Goal: Complete application form: Complete application form

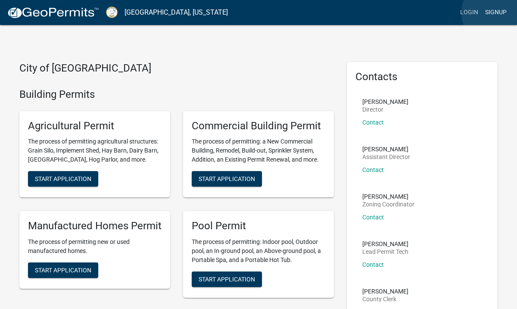
click at [497, 13] on link "Signup" at bounding box center [496, 12] width 28 height 16
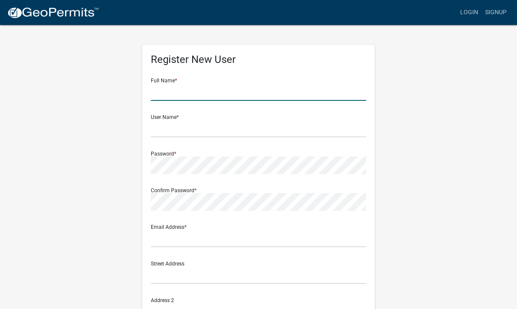
click at [168, 86] on input "text" at bounding box center [259, 92] width 216 height 18
type input "[PERSON_NAME]"
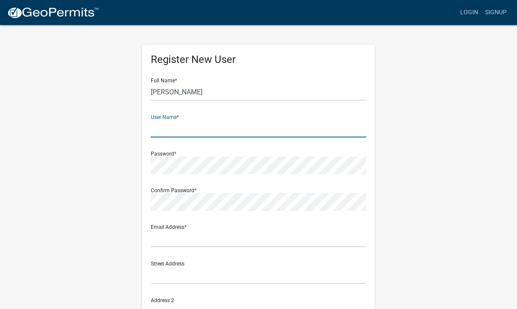
type input "P"
click at [176, 95] on input "[PERSON_NAME]" at bounding box center [259, 92] width 216 height 18
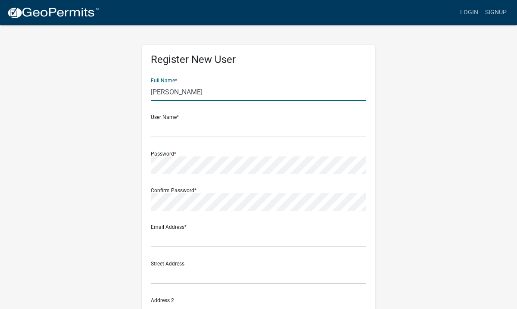
type input "[PERSON_NAME]"
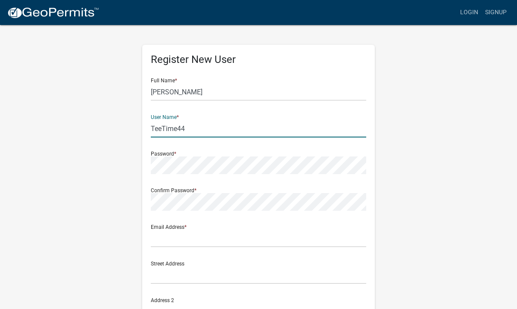
type input "TeeTime44"
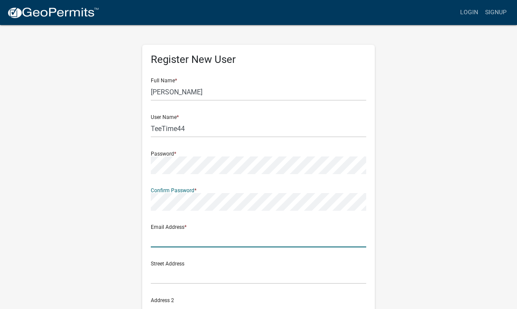
click at [172, 245] on input "text" at bounding box center [259, 239] width 216 height 18
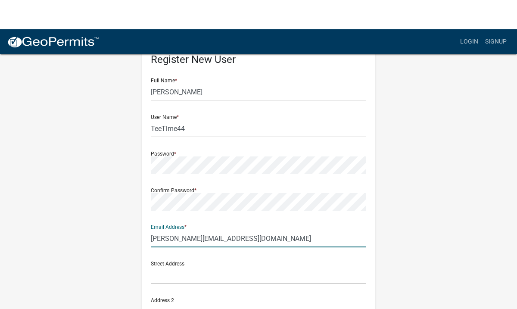
scroll to position [31, 0]
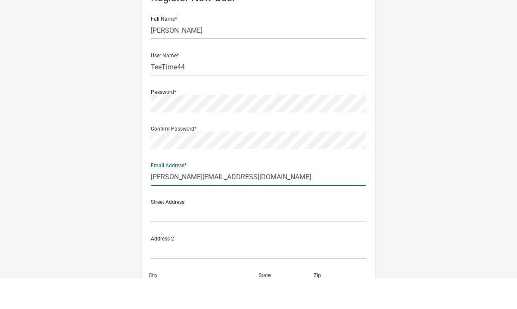
type input "[PERSON_NAME][EMAIL_ADDRESS][DOMAIN_NAME]"
click at [170, 236] on input "text" at bounding box center [259, 245] width 216 height 18
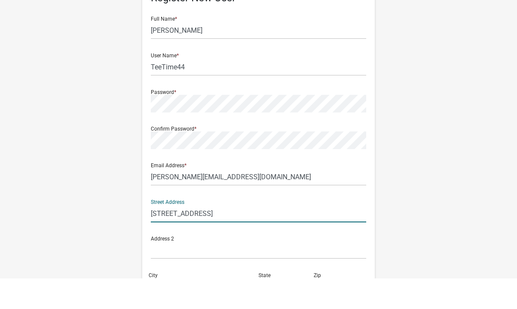
type input "[STREET_ADDRESS]"
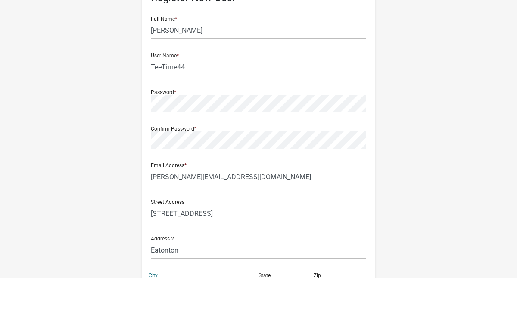
scroll to position [117, 0]
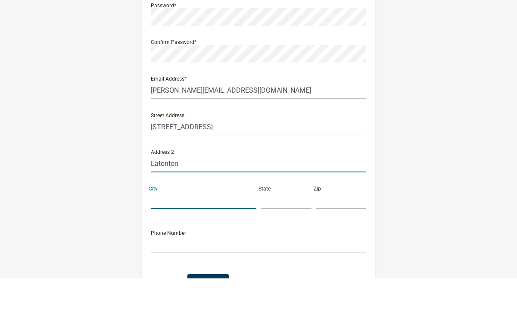
click at [185, 186] on input "Eatonton" at bounding box center [259, 195] width 216 height 18
type input "E"
type input "Eatonton"
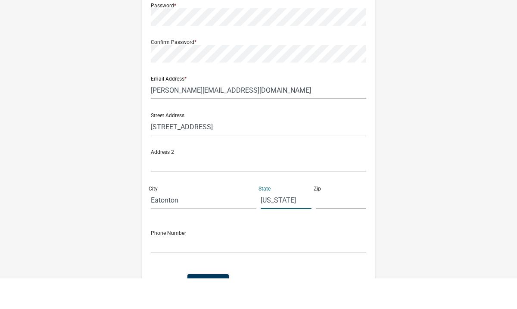
type input "[US_STATE]"
type input "31024"
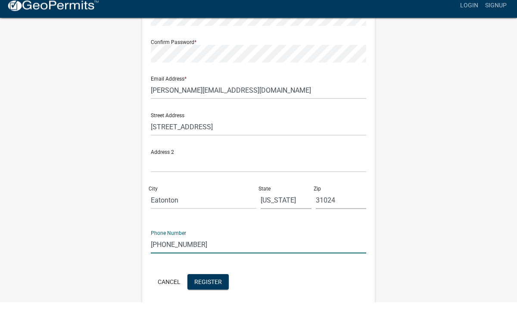
scroll to position [148, 0]
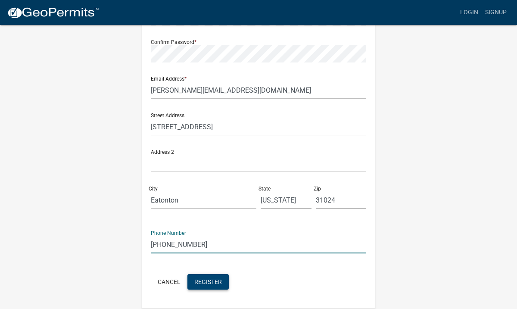
type input "[PHONE_NUMBER]"
click at [209, 280] on span "Register" at bounding box center [208, 281] width 28 height 7
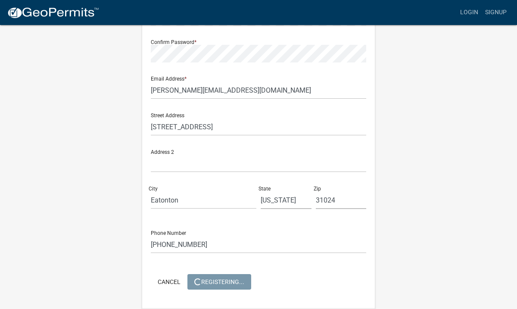
scroll to position [0, 0]
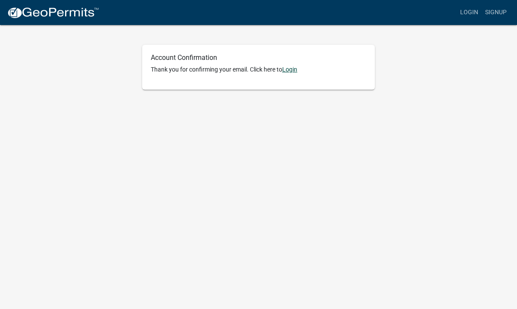
click at [294, 69] on link "Login" at bounding box center [289, 69] width 15 height 7
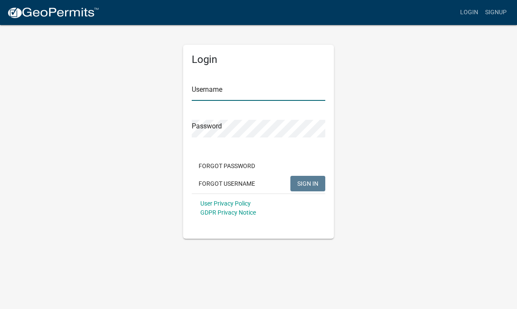
click at [231, 90] on input "Username" at bounding box center [259, 92] width 134 height 18
type input "TeeTime44"
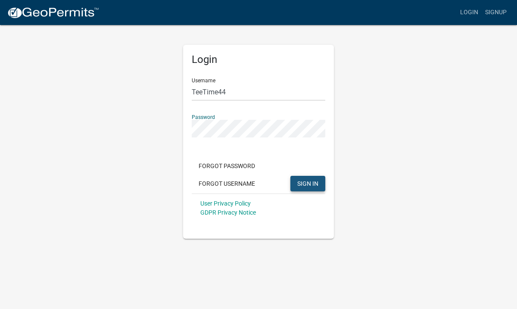
click at [314, 185] on span "SIGN IN" at bounding box center [307, 183] width 21 height 7
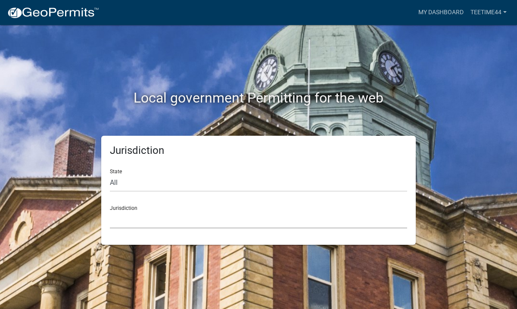
click at [133, 217] on select "Custer County, Colorado Cook County, Georgia Crawford County, Georgia Gilmer Co…" at bounding box center [258, 220] width 297 height 18
click at [134, 222] on select "Custer County, Colorado Cook County, Georgia Crawford County, Georgia Gilmer Co…" at bounding box center [258, 220] width 297 height 18
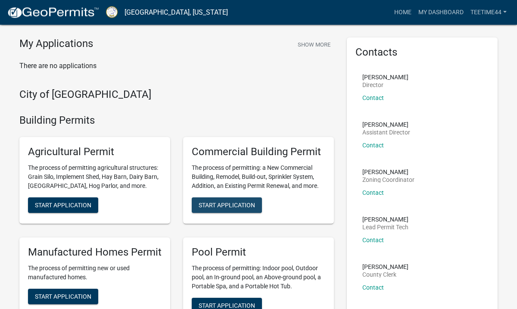
scroll to position [25, 0]
click at [234, 203] on span "Start Application" at bounding box center [227, 204] width 56 height 7
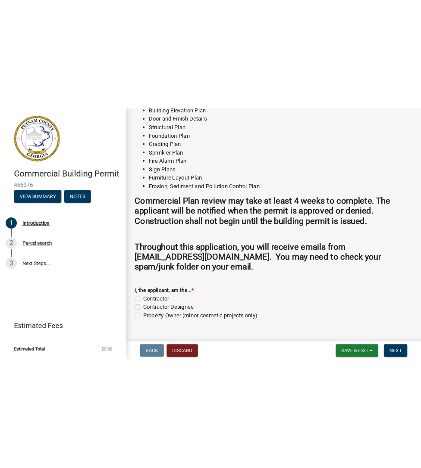
scroll to position [886, 0]
